Goal: Transaction & Acquisition: Register for event/course

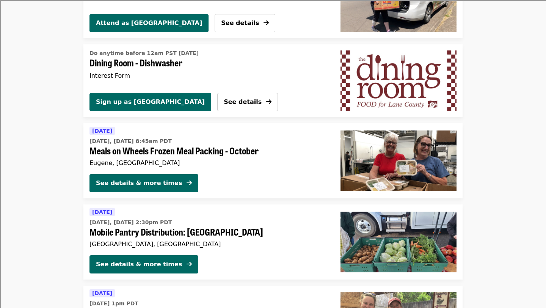
scroll to position [444, 0]
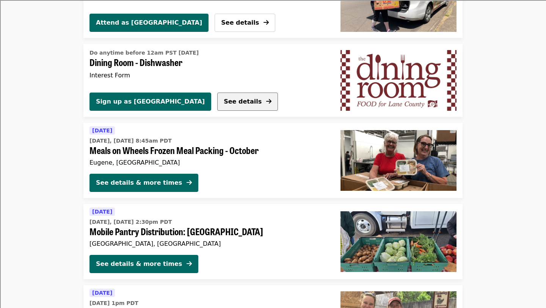
click at [224, 99] on span "See details" at bounding box center [243, 101] width 38 height 7
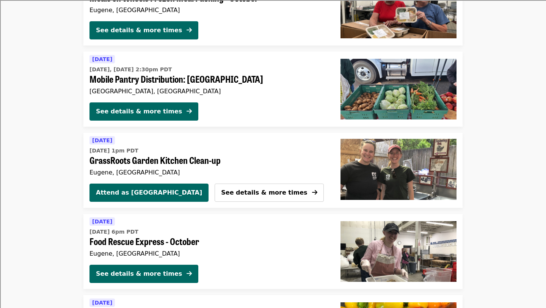
scroll to position [599, 0]
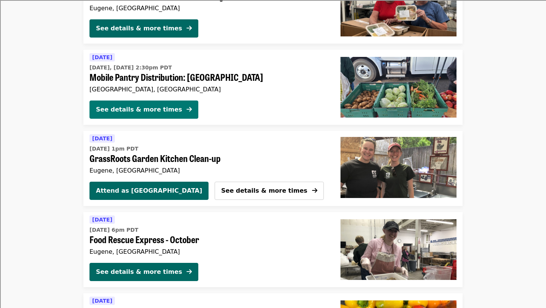
click at [187, 113] on icon "arrow-right icon" at bounding box center [189, 109] width 5 height 7
